Goal: Task Accomplishment & Management: Use online tool/utility

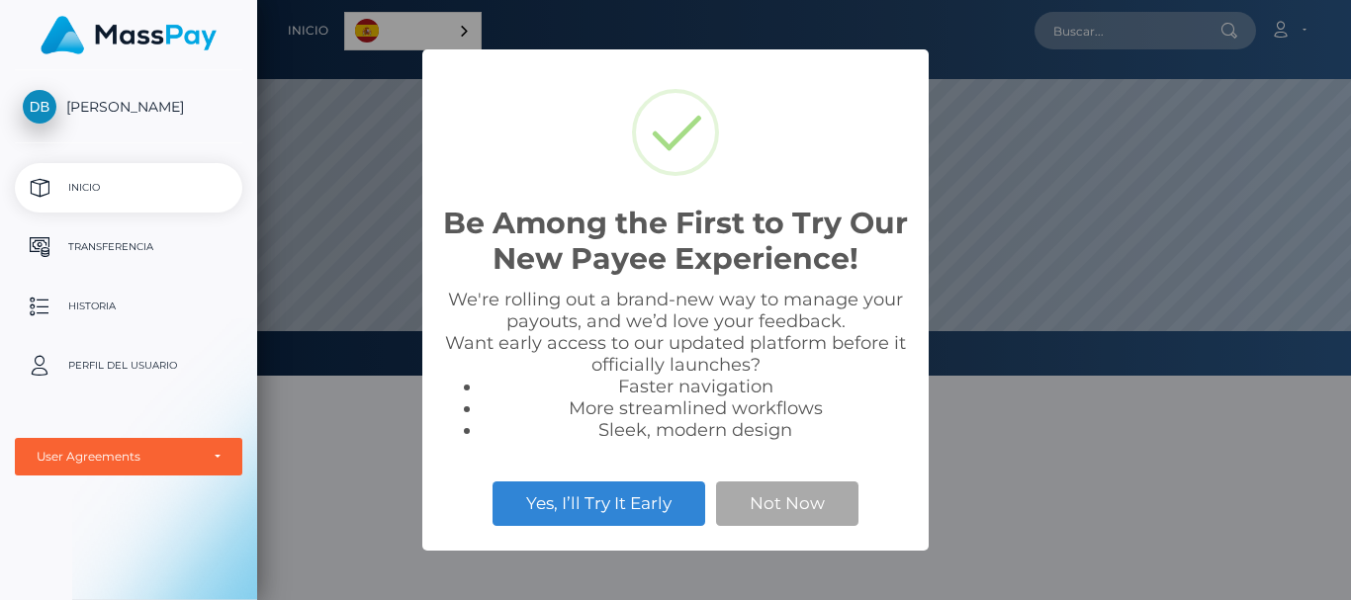
scroll to position [376, 1093]
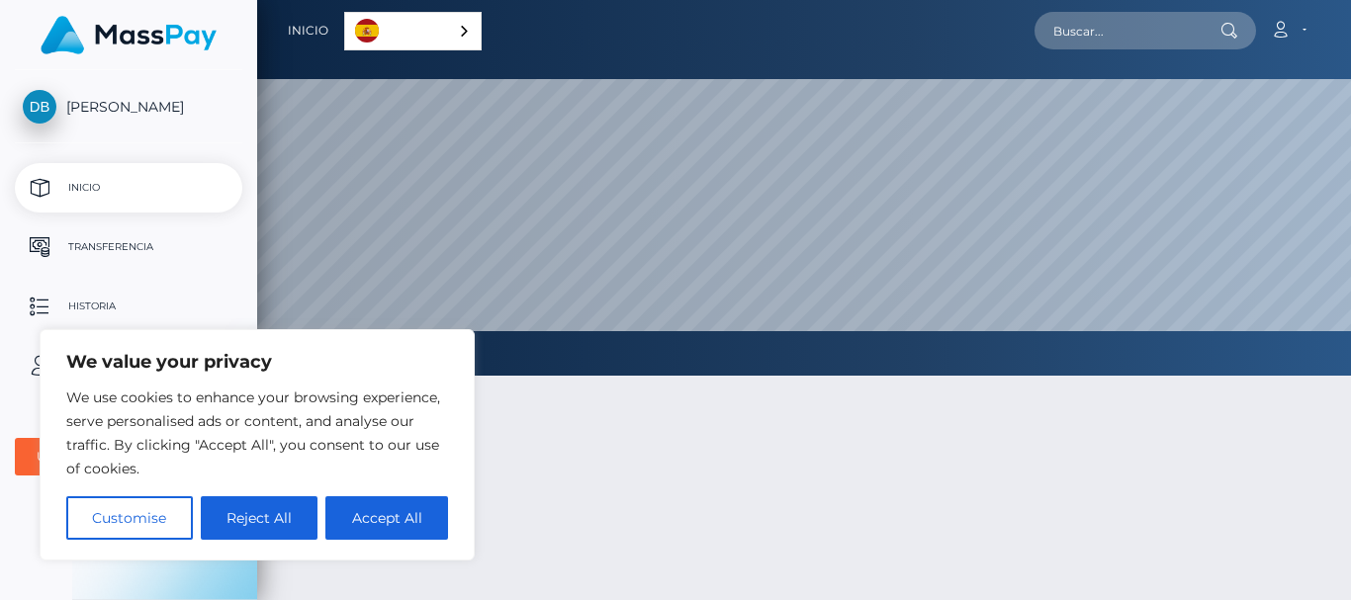
drag, startPoint x: 988, startPoint y: 6, endPoint x: 672, endPoint y: 508, distance: 593.0
click at [672, 508] on div at bounding box center [803, 585] width 1093 height 479
click at [164, 517] on button "Customise" at bounding box center [129, 518] width 127 height 44
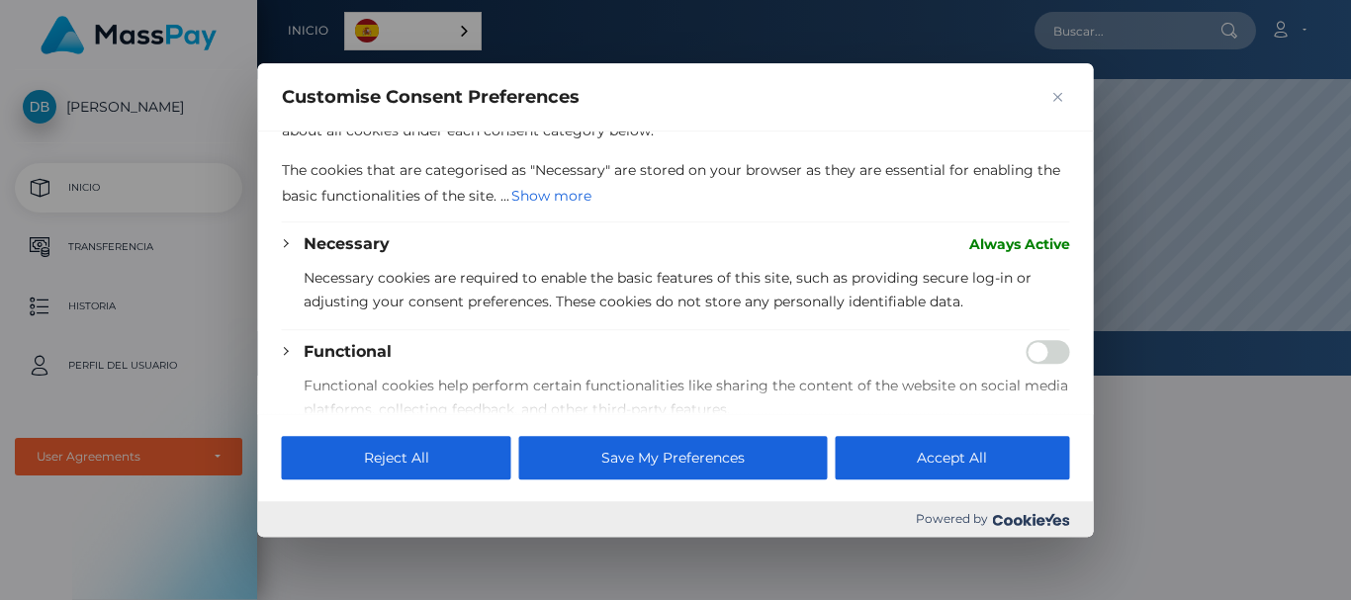
scroll to position [0, 0]
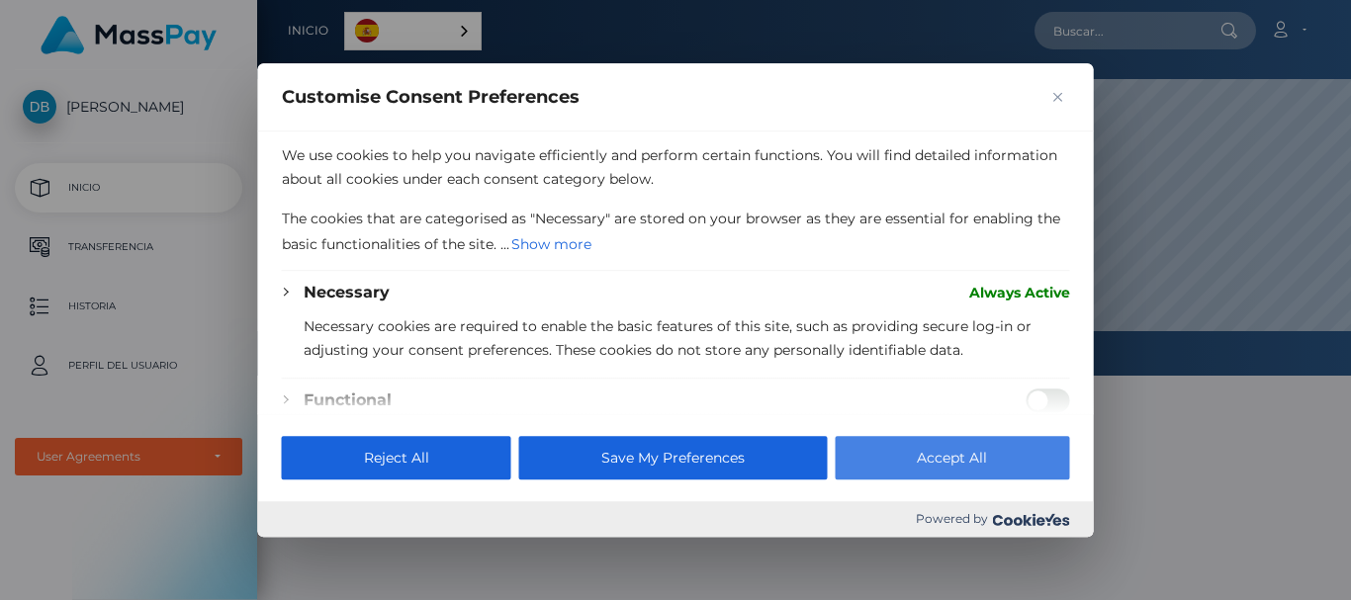
click at [949, 456] on button "Accept All" at bounding box center [951, 458] width 234 height 44
checkbox input "true"
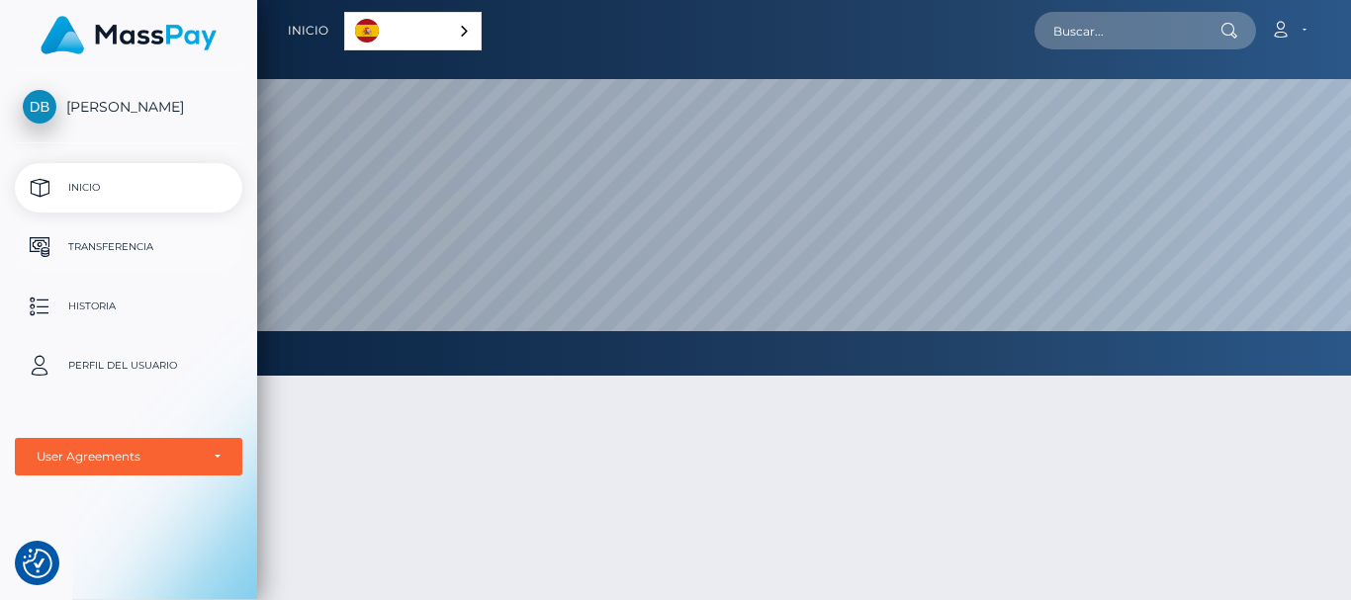
click at [180, 226] on link "Transferencia" at bounding box center [128, 246] width 227 height 49
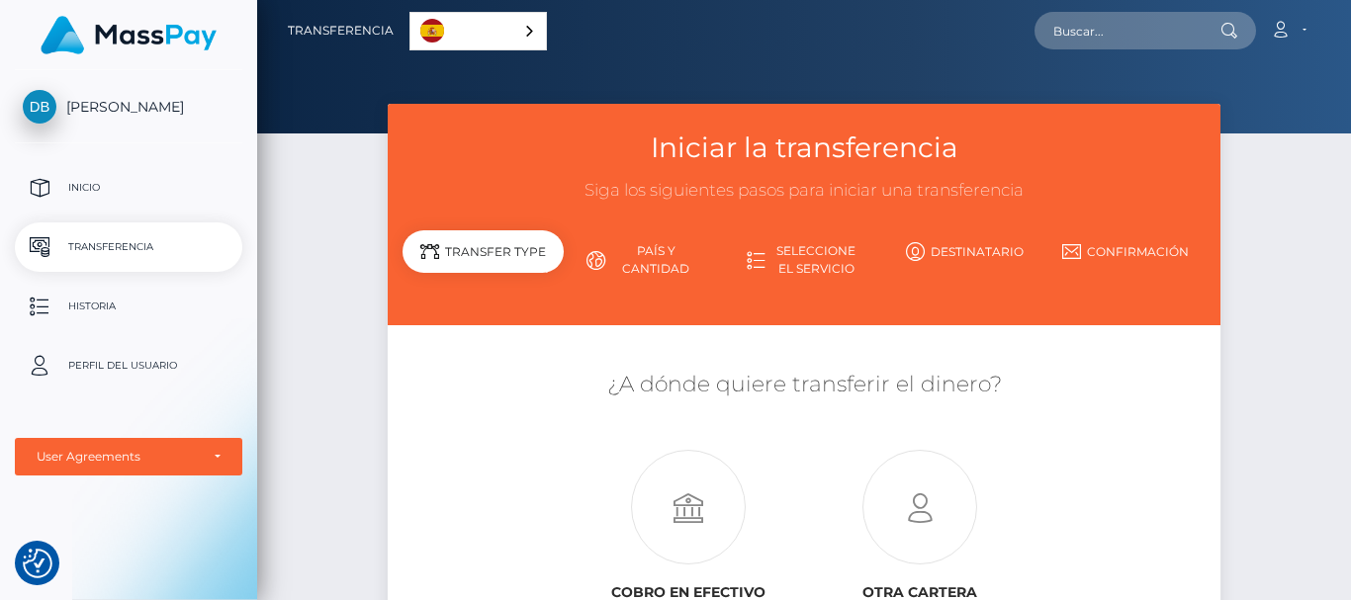
click at [633, 258] on link "País y cantidad" at bounding box center [644, 259] width 160 height 51
click at [147, 305] on p "Historia" at bounding box center [129, 307] width 212 height 30
